Goal: Task Accomplishment & Management: Use online tool/utility

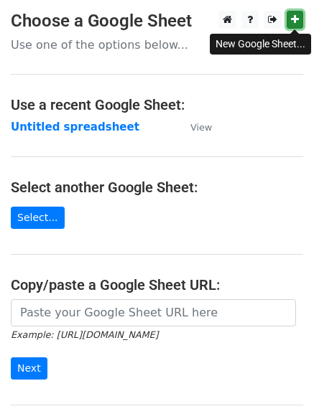
click at [296, 19] on icon at bounding box center [295, 19] width 8 height 10
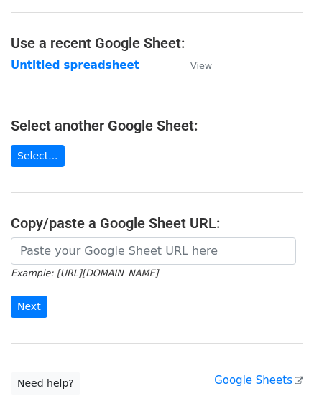
scroll to position [144, 0]
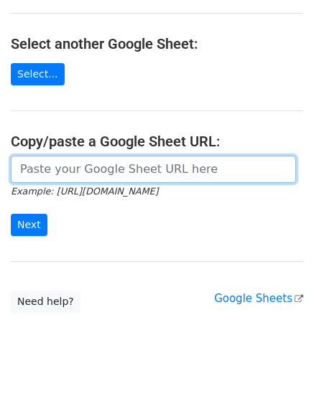
click at [57, 171] on input "url" at bounding box center [153, 169] width 285 height 27
paste input "https://docs.google.com/spreadsheets/d/1jRoaVhGPa1VhgxkOf4SBEAtlfXymP9CTjvyAfK0…"
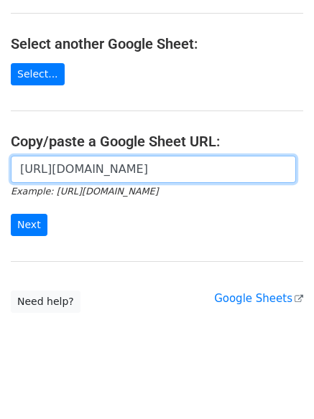
scroll to position [0, 308]
type input "https://docs.google.com/spreadsheets/d/1jRoaVhGPa1VhgxkOf4SBEAtlfXymP9CTjvyAfK0…"
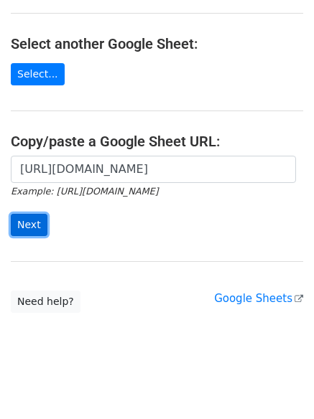
scroll to position [0, 0]
click at [29, 219] on input "Next" at bounding box center [29, 225] width 37 height 22
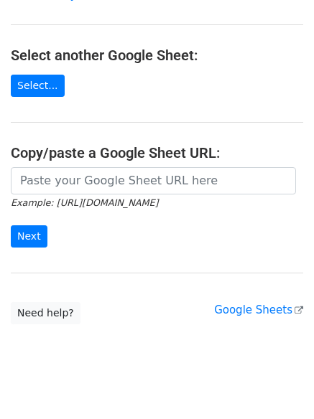
scroll to position [152, 0]
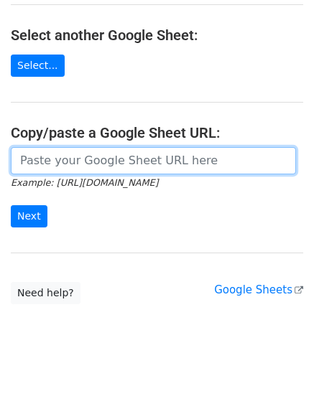
click at [78, 156] on input "url" at bounding box center [153, 160] width 285 height 27
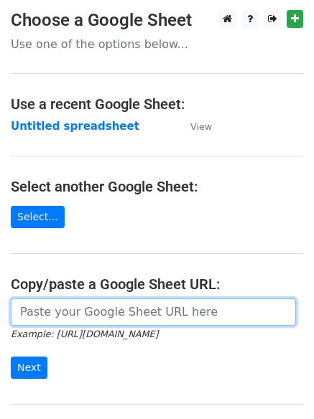
scroll to position [0, 0]
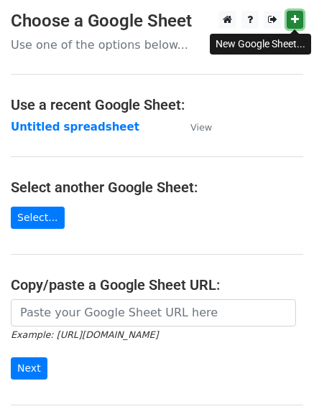
click at [296, 17] on icon at bounding box center [295, 19] width 8 height 10
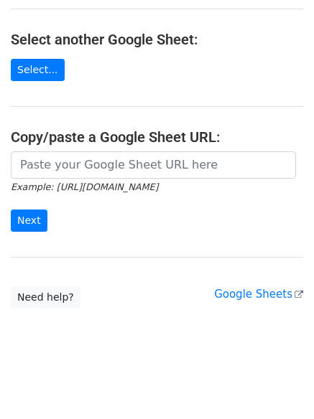
scroll to position [152, 0]
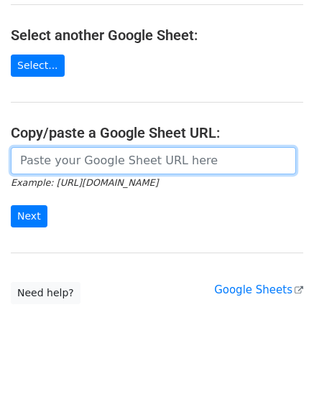
click at [73, 156] on input "url" at bounding box center [153, 160] width 285 height 27
paste input "https://docs.google.com/spreadsheets/d/14xTr6YuACxoCVRZdjdqDl1pgJT2HKDknSPUk5Ui…"
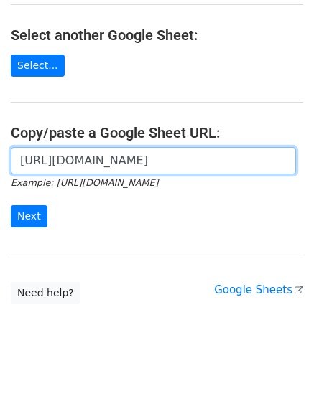
scroll to position [0, 314]
type input "https://docs.google.com/spreadsheets/d/14xTr6YuACxoCVRZdjdqDl1pgJT2HKDknSPUk5Ui…"
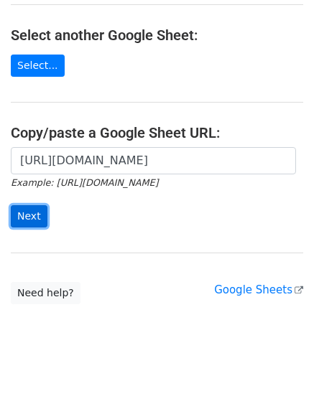
click at [22, 215] on input "Next" at bounding box center [29, 216] width 37 height 22
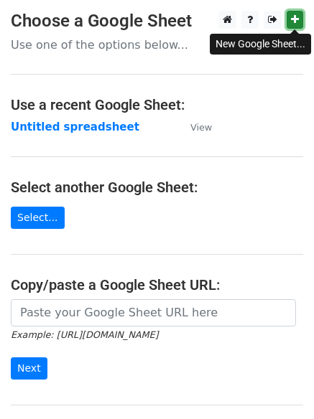
click at [297, 20] on icon at bounding box center [295, 19] width 8 height 10
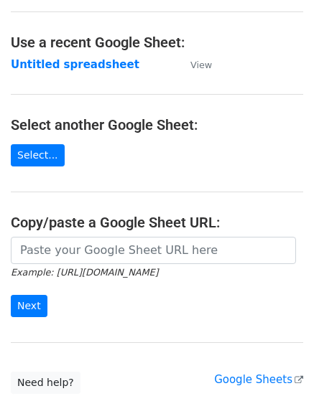
scroll to position [144, 0]
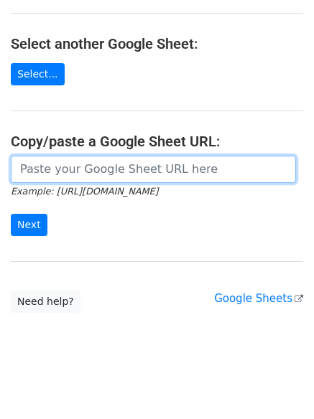
click at [67, 172] on input "url" at bounding box center [153, 169] width 285 height 27
paste input "https://docs.google.com/spreadsheets/d/1Seix42Z5lcupcIU478lf_3Ql91QbrcaUJIXg45y…"
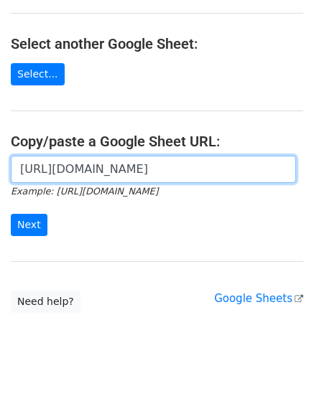
scroll to position [0, 292]
type input "https://docs.google.com/spreadsheets/d/1Seix42Z5lcupcIU478lf_3Ql91QbrcaUJIXg45y…"
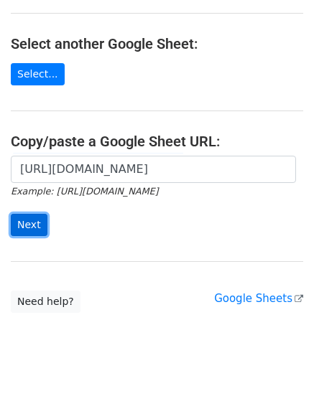
scroll to position [0, 0]
click at [32, 224] on input "Next" at bounding box center [29, 225] width 37 height 22
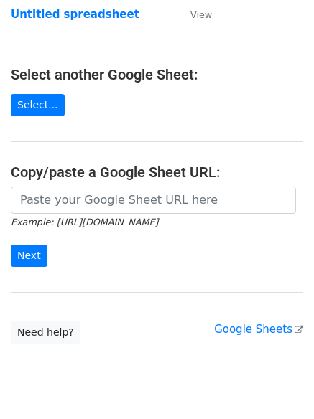
scroll to position [152, 0]
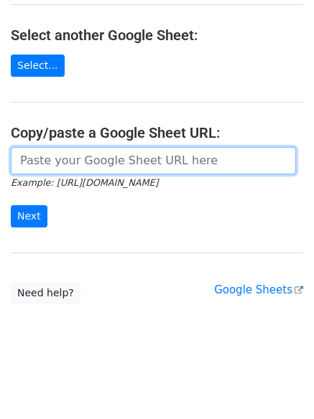
click at [57, 153] on input "url" at bounding box center [153, 160] width 285 height 27
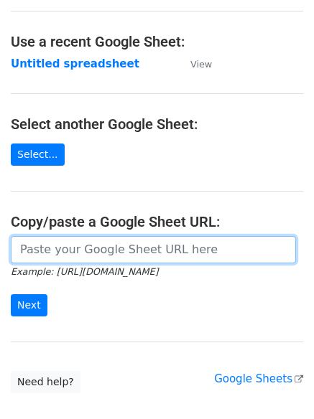
scroll to position [0, 0]
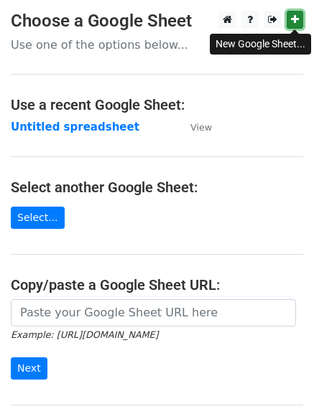
click at [297, 22] on icon at bounding box center [295, 19] width 8 height 10
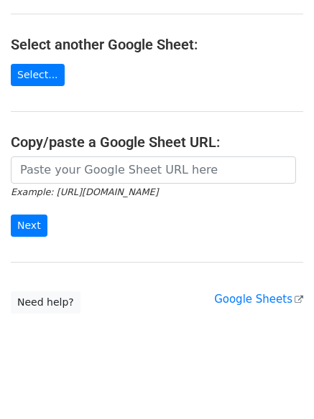
scroll to position [144, 0]
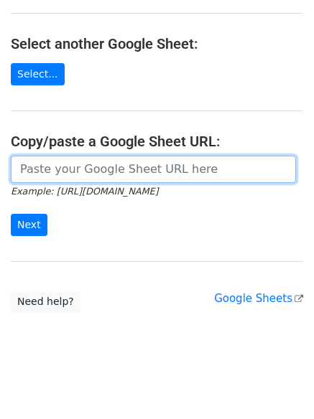
click at [44, 172] on input "url" at bounding box center [153, 169] width 285 height 27
paste input "https://docs.google.com/spreadsheets/d/1JsyeRV9Y1nRG6U1gEQP7j8suz8GWl_6YMc4F_qB…"
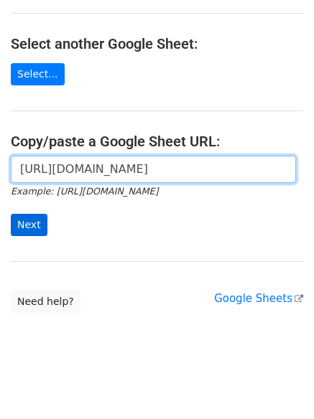
scroll to position [0, 320]
type input "https://docs.google.com/spreadsheets/d/1JsyeRV9Y1nRG6U1gEQP7j8suz8GWl_6YMc4F_qB…"
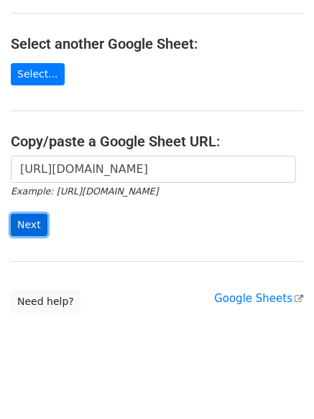
scroll to position [0, 0]
click at [29, 223] on input "Next" at bounding box center [29, 225] width 37 height 22
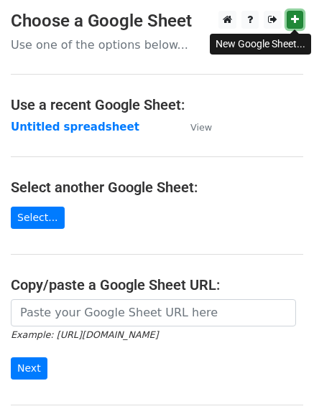
click at [299, 23] on link at bounding box center [294, 20] width 17 height 18
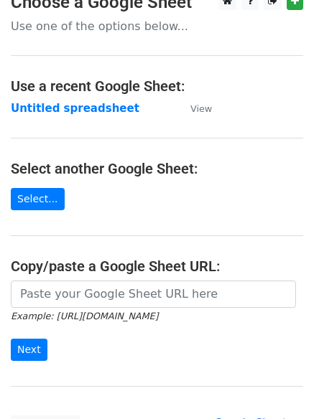
scroll to position [72, 0]
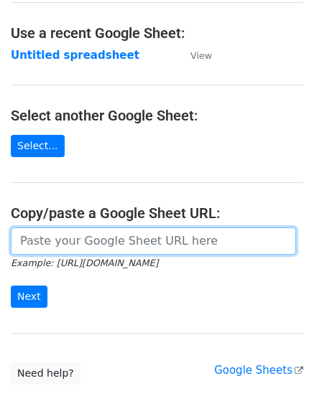
click at [42, 242] on input "url" at bounding box center [153, 241] width 285 height 27
paste input "http://docs.google.com/spreadsheets/d/11CUsULVIV67EqSYfEWamTb996j4Q8CUP5ybBhw1o…"
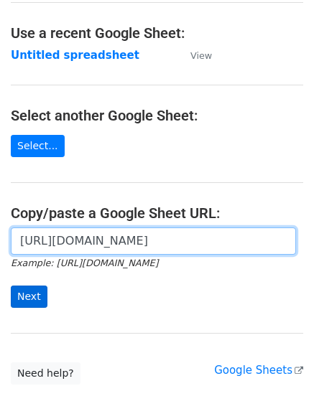
type input "http://docs.google.com/spreadsheets/d/11CUsULVIV67EqSYfEWamTb996j4Q8CUP5ybBhw1o…"
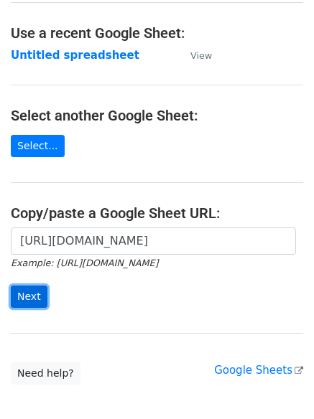
scroll to position [0, 0]
click at [30, 294] on input "Next" at bounding box center [29, 297] width 37 height 22
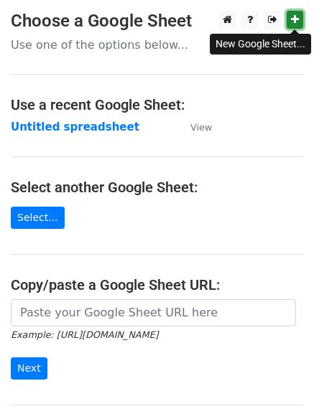
click at [291, 16] on icon at bounding box center [295, 19] width 8 height 10
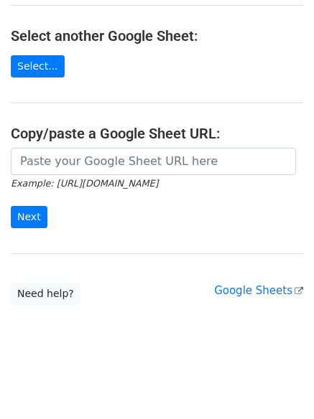
scroll to position [152, 0]
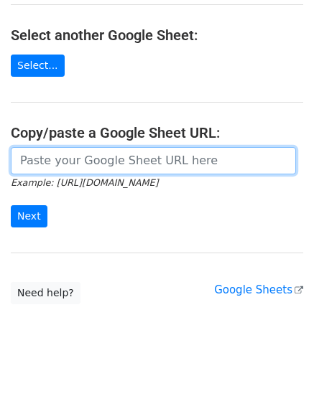
click at [65, 162] on input "url" at bounding box center [153, 160] width 285 height 27
paste input "https://docs.google.com/spreadsheets/d/1bSfefA9mPRycxK8YpR6XRz2rPxYrzOPgC6GaHMY…"
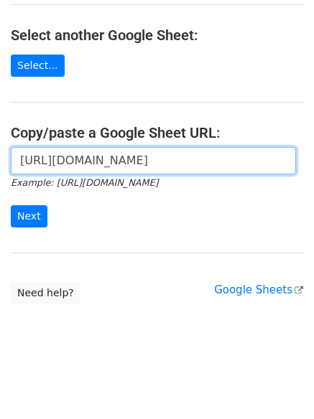
scroll to position [0, 319]
type input "https://docs.google.com/spreadsheets/d/1bSfefA9mPRycxK8YpR6XRz2rPxYrzOPgC6GaHMY…"
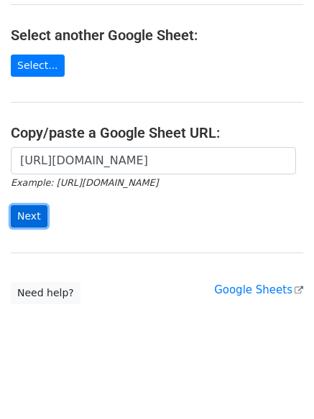
scroll to position [0, 0]
click at [24, 215] on input "Next" at bounding box center [29, 216] width 37 height 22
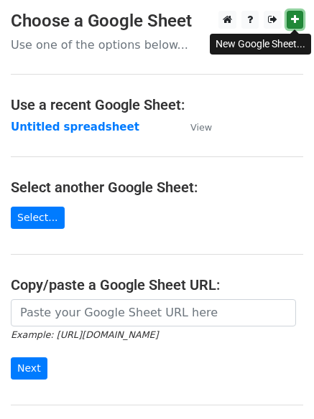
click at [291, 19] on icon at bounding box center [295, 19] width 8 height 10
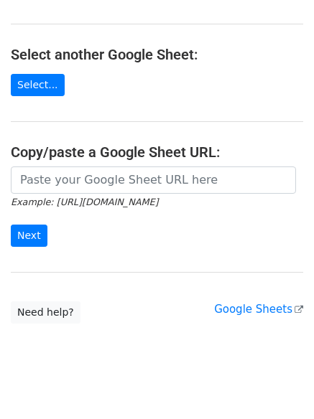
scroll to position [152, 0]
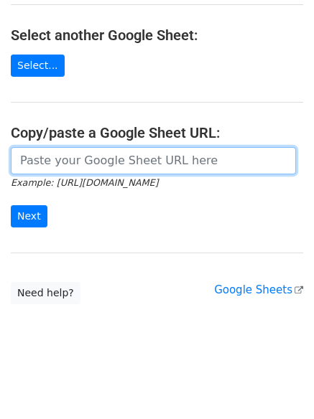
click at [73, 162] on input "url" at bounding box center [153, 160] width 285 height 27
paste input "https://docs.google.com/spreadsheets/d/1NlbiRAC1k3F7tVcPkeQh0uMF5XMwH4-VKF4nmVa…"
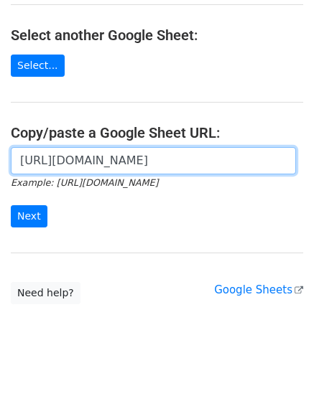
scroll to position [0, 324]
type input "https://docs.google.com/spreadsheets/d/1NlbiRAC1k3F7tVcPkeQh0uMF5XMwH4-VKF4nmVa…"
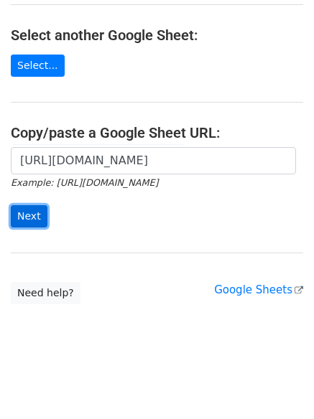
scroll to position [0, 0]
click at [30, 215] on input "Next" at bounding box center [29, 216] width 37 height 22
